Goal: Task Accomplishment & Management: Use online tool/utility

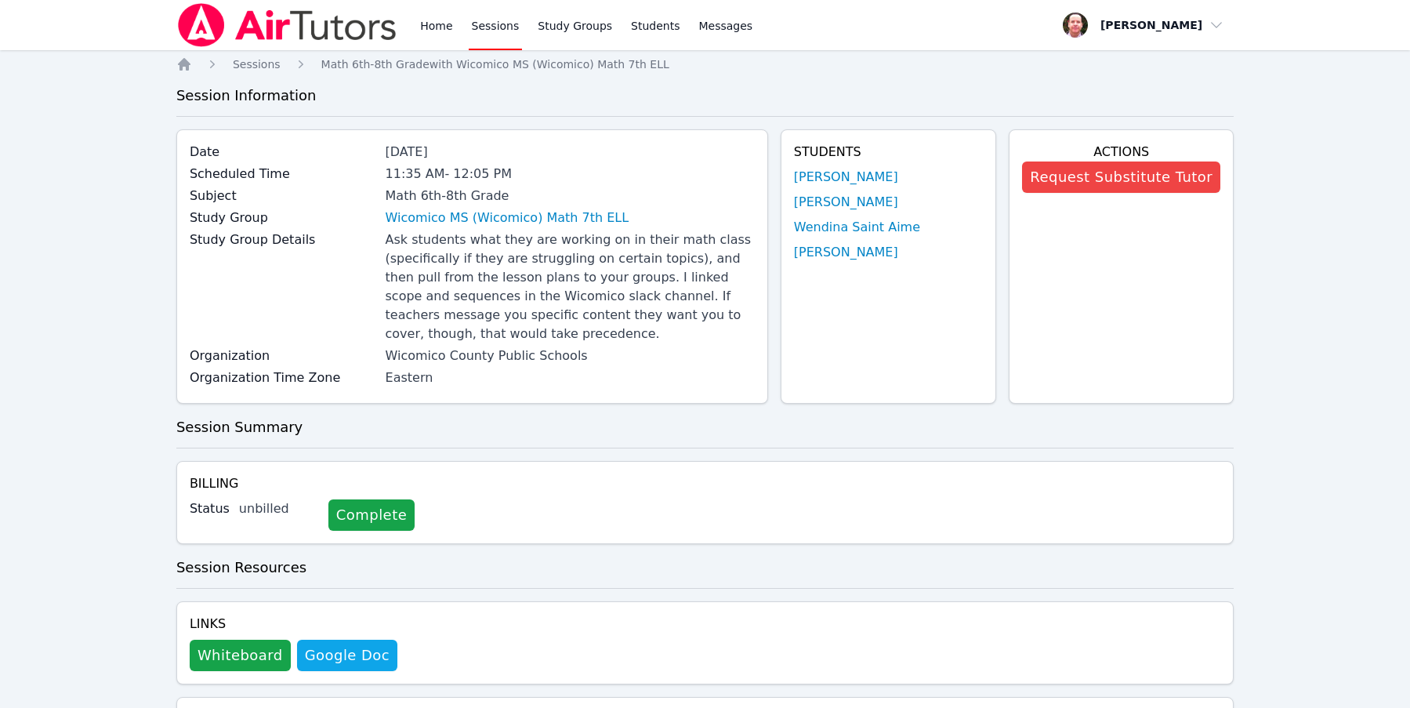
scroll to position [813, 0]
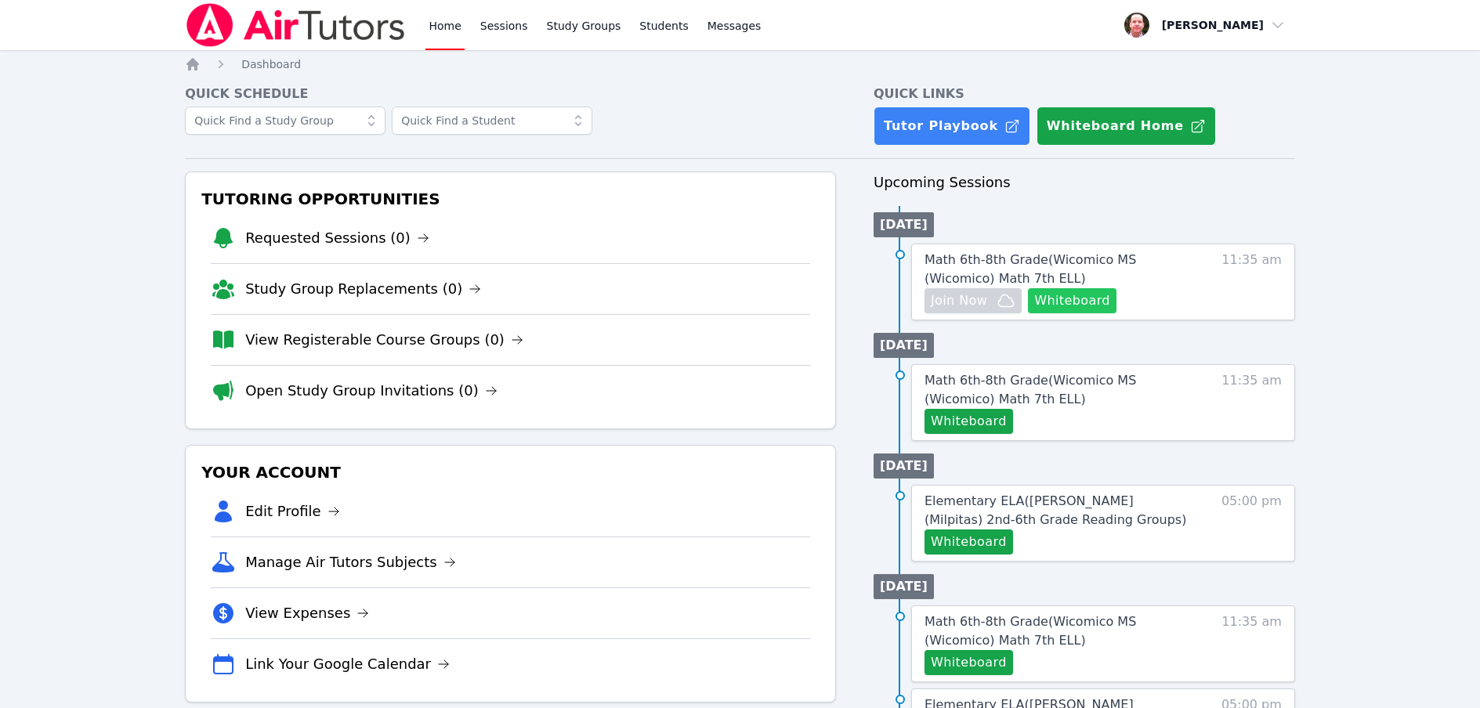
click at [1074, 300] on button "Whiteboard" at bounding box center [1072, 300] width 89 height 25
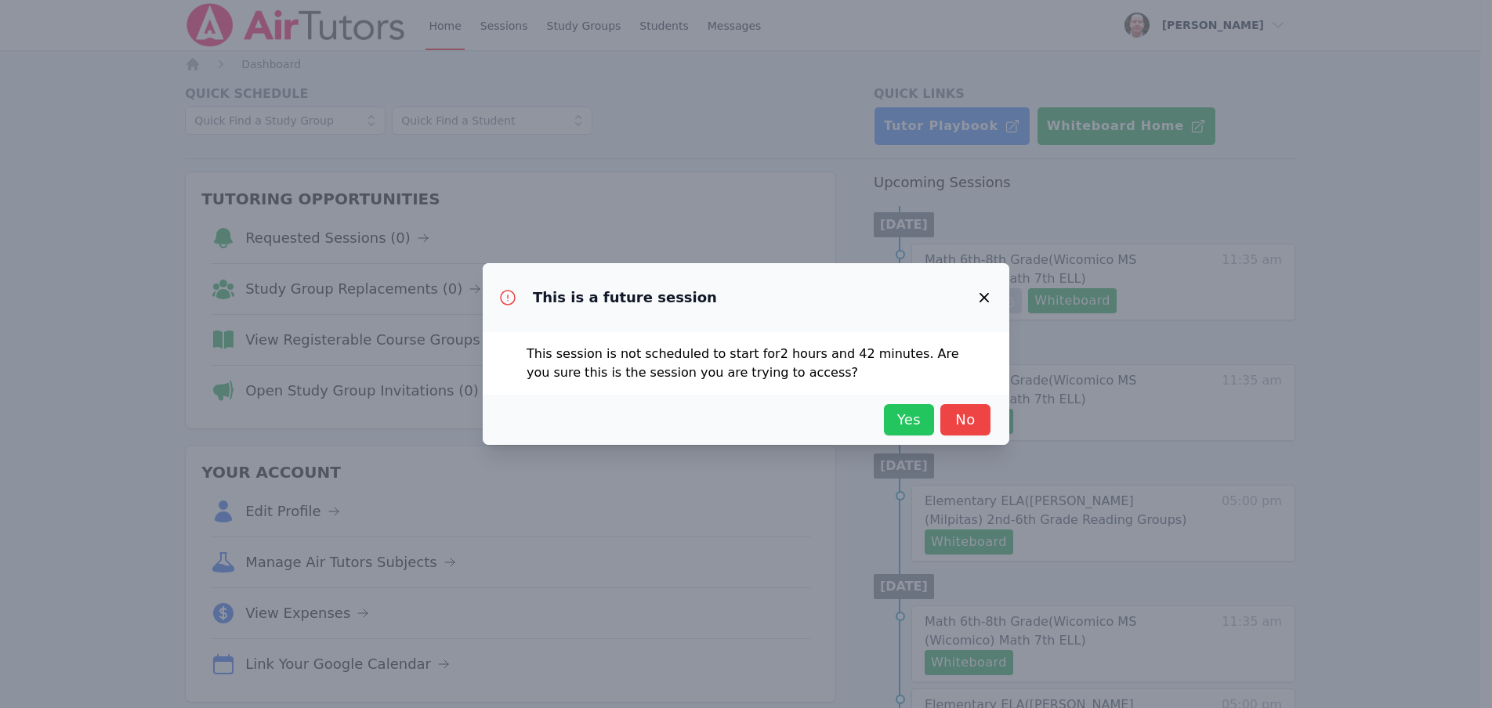
click at [906, 422] on span "Yes" at bounding box center [909, 420] width 34 height 22
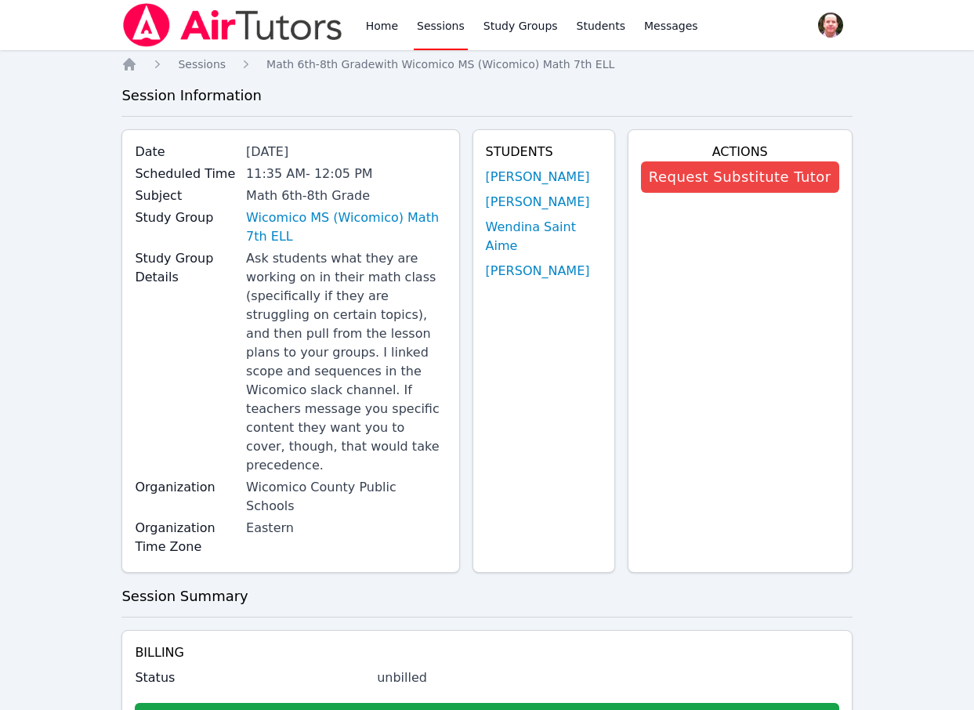
scroll to position [959, 0]
